Goal: Find specific page/section: Find specific page/section

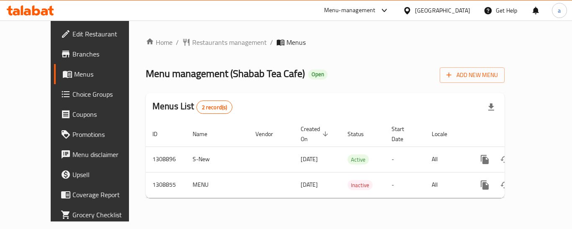
click at [72, 56] on span "Branches" at bounding box center [105, 54] width 67 height 10
click at [192, 43] on span "Restaurants management" at bounding box center [229, 42] width 75 height 10
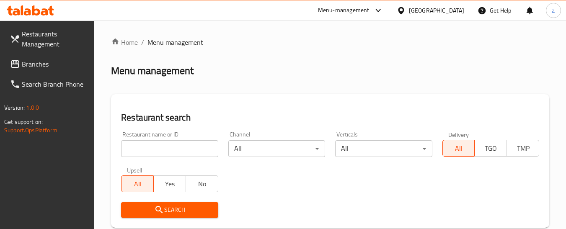
click at [178, 148] on input "search" at bounding box center [169, 148] width 97 height 17
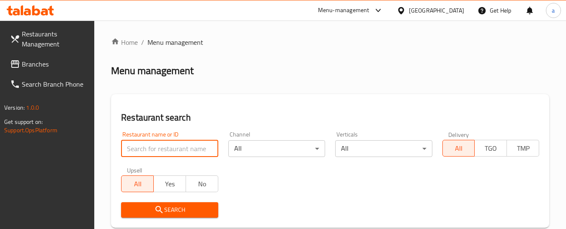
paste input "704898"
type input "704898"
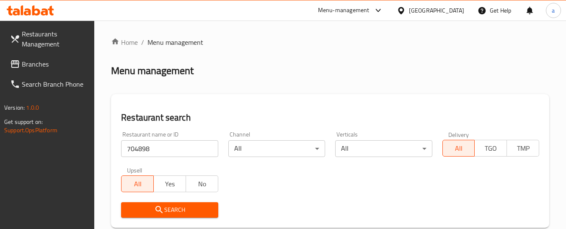
click at [179, 209] on span "Search" at bounding box center [169, 210] width 83 height 10
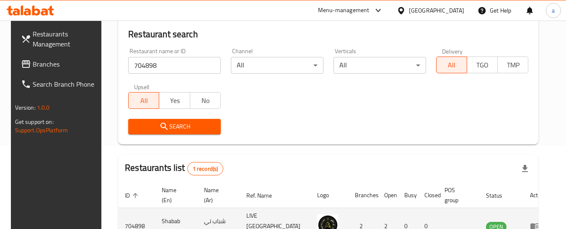
scroll to position [96, 0]
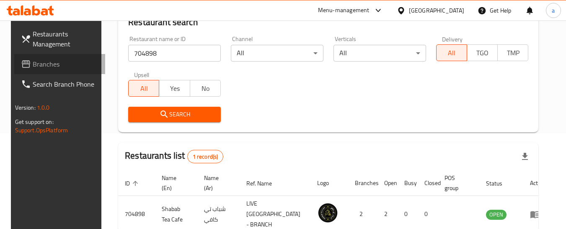
click at [46, 65] on span "Branches" at bounding box center [66, 64] width 66 height 10
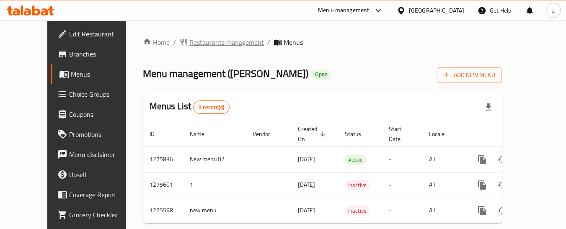
click at [189, 39] on span "Restaurants management" at bounding box center [226, 42] width 75 height 10
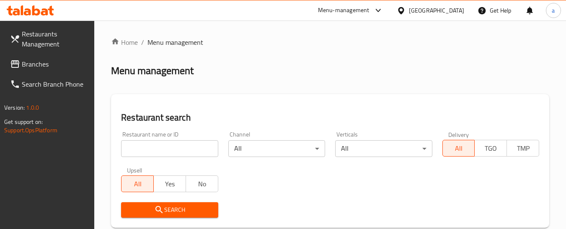
click at [173, 146] on input "search" at bounding box center [169, 148] width 97 height 17
paste input "691633"
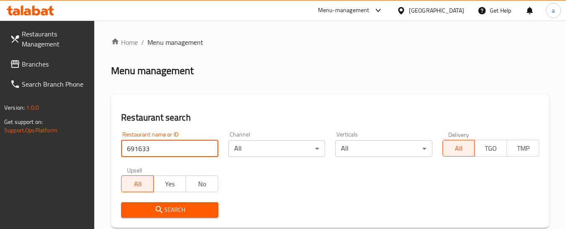
type input "691633"
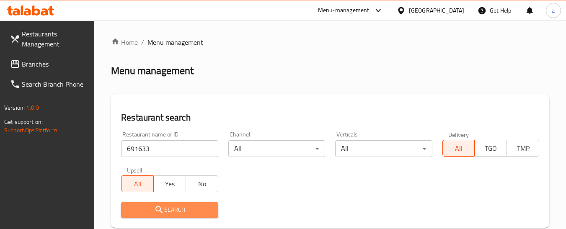
click at [180, 207] on span "Search" at bounding box center [169, 210] width 83 height 10
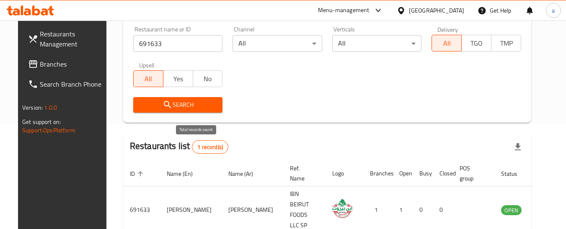
scroll to position [126, 0]
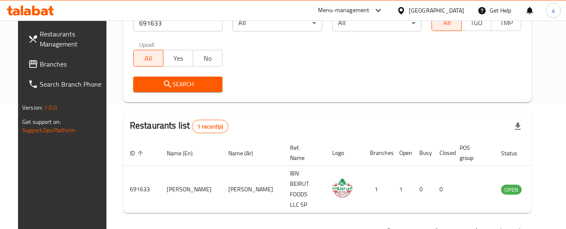
click at [436, 7] on div "[GEOGRAPHIC_DATA]" at bounding box center [436, 10] width 55 height 9
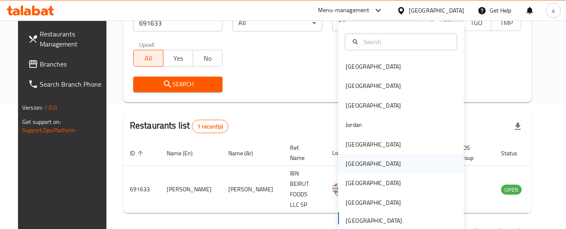
click at [391, 161] on div "Oman" at bounding box center [401, 163] width 126 height 19
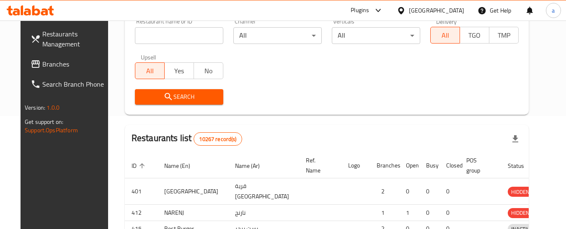
scroll to position [126, 0]
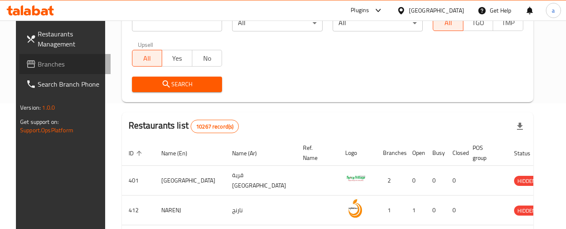
click at [46, 65] on span "Branches" at bounding box center [71, 64] width 66 height 10
